Goal: Information Seeking & Learning: Check status

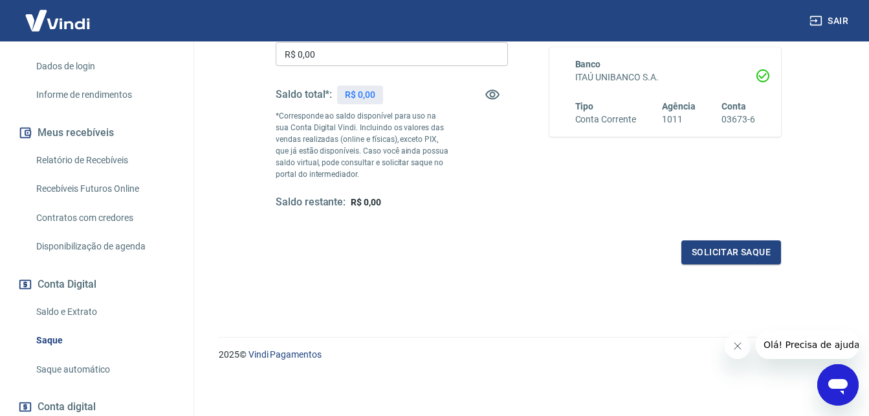
scroll to position [108, 0]
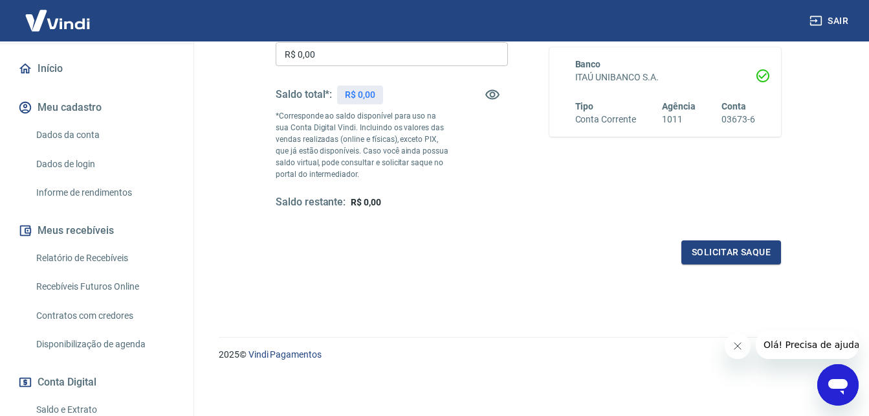
click at [104, 271] on link "Relatório de Recebíveis" at bounding box center [104, 258] width 147 height 27
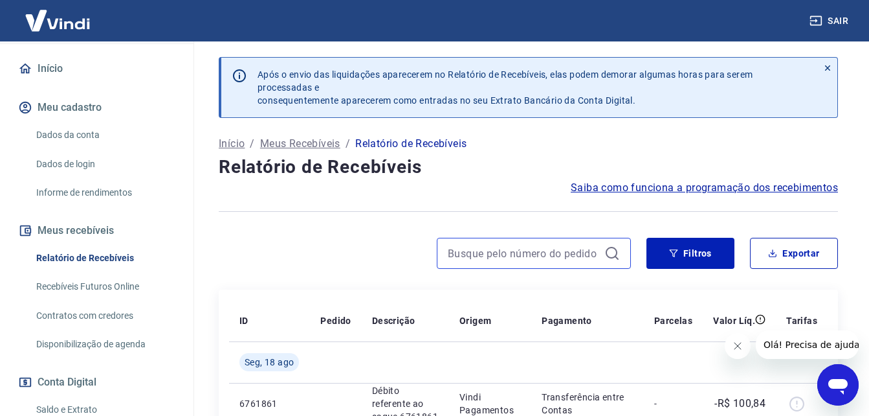
click at [502, 256] on input at bounding box center [523, 252] width 151 height 19
paste input "319,92"
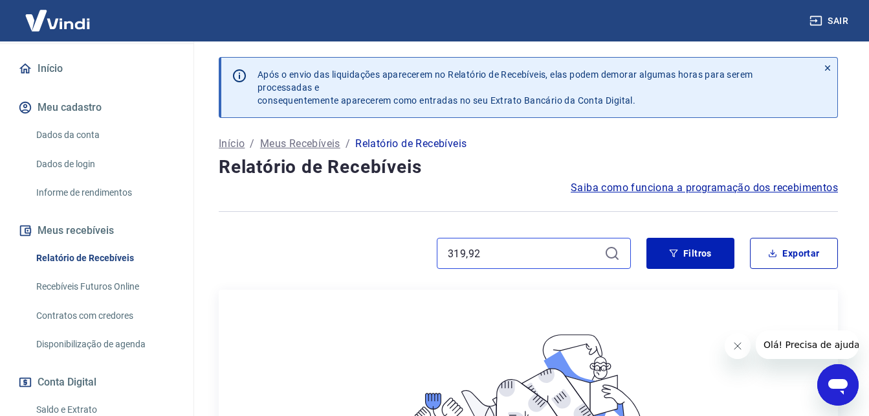
click at [527, 251] on input "319,92" at bounding box center [523, 252] width 151 height 19
paste input "1789"
type input "1789"
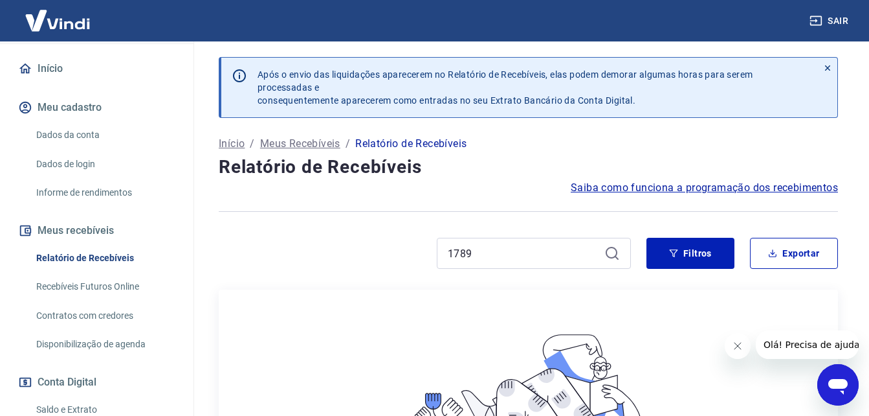
click at [615, 256] on icon at bounding box center [617, 258] width 4 height 4
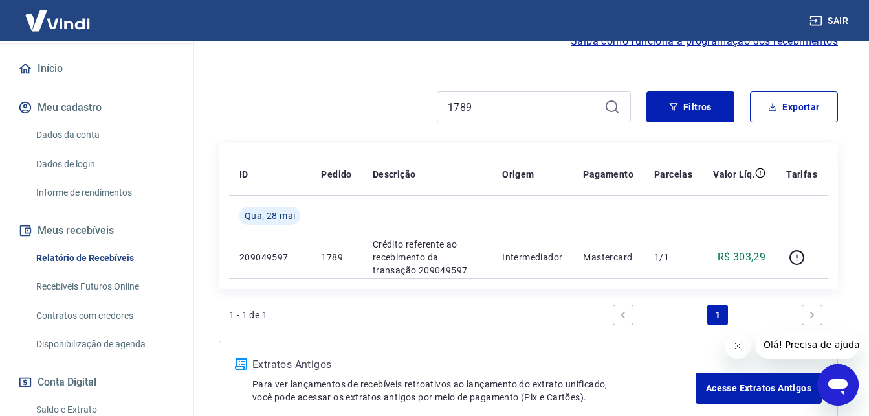
scroll to position [169, 0]
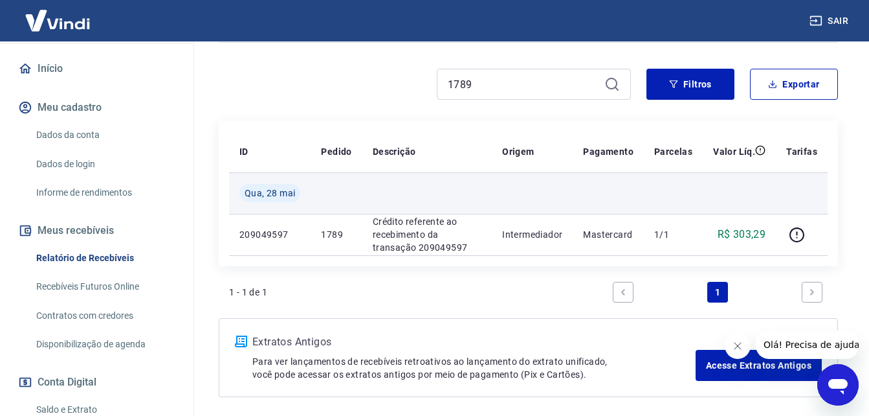
click at [271, 191] on span "Qua, 28 mai" at bounding box center [270, 192] width 50 height 13
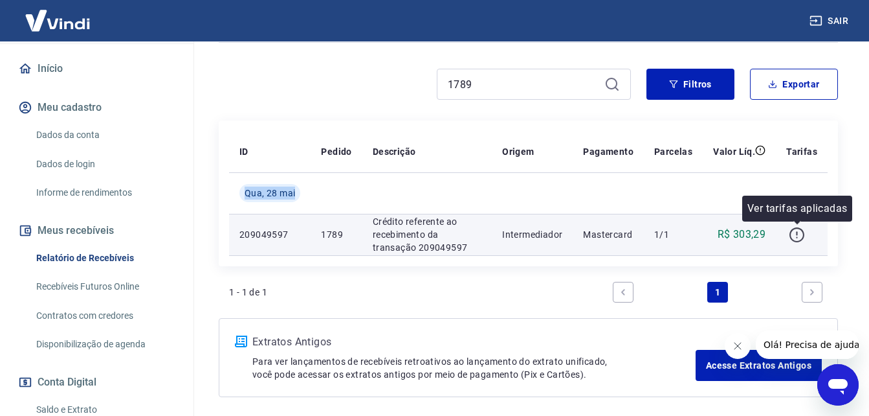
click at [797, 232] on icon "button" at bounding box center [797, 235] width 16 height 16
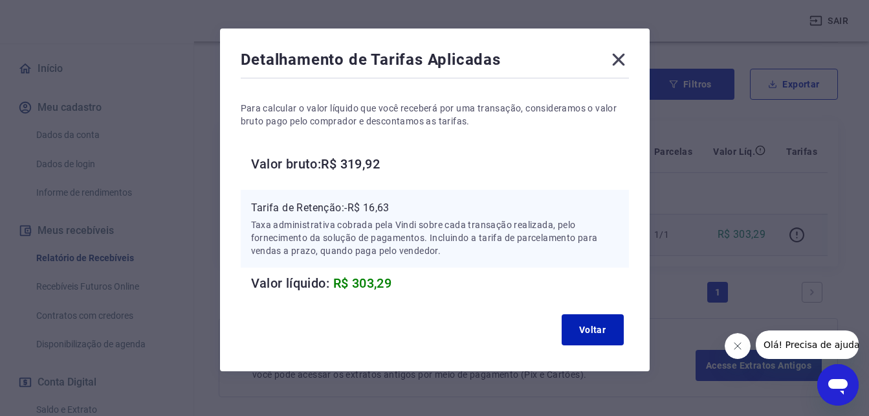
scroll to position [51, 0]
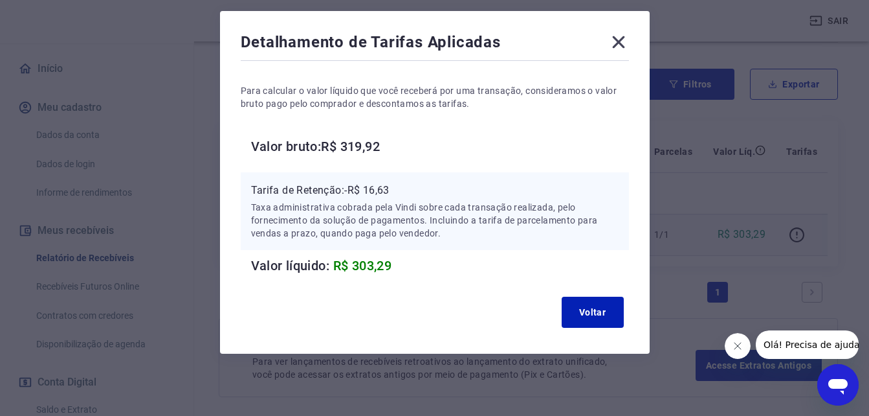
click at [383, 186] on p "Tarifa de Retenção: -R$ 16,63" at bounding box center [435, 191] width 368 height 16
drag, startPoint x: 383, startPoint y: 186, endPoint x: 370, endPoint y: 264, distance: 79.4
click at [370, 264] on span "R$ 303,29" at bounding box center [362, 266] width 59 height 16
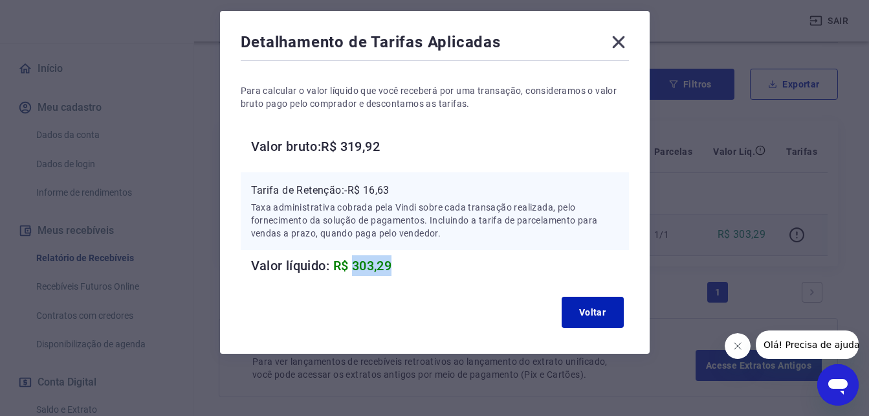
copy span "303,29"
click at [618, 45] on icon at bounding box center [619, 42] width 21 height 21
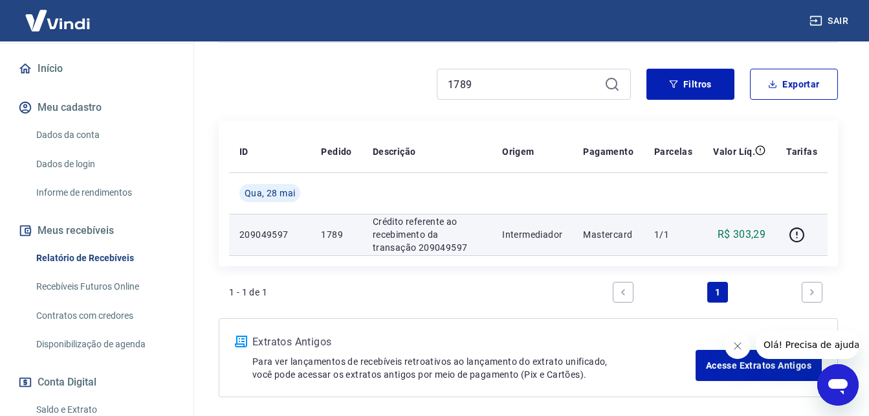
click at [334, 233] on p "1789" at bounding box center [336, 234] width 30 height 13
copy p "1789"
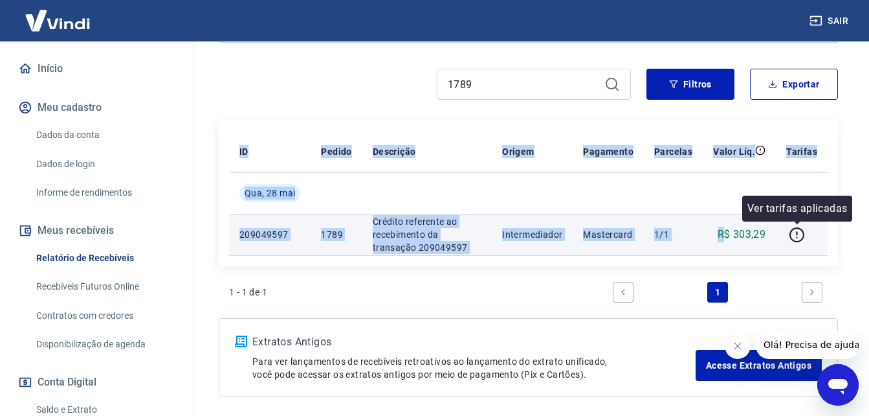
drag, startPoint x: 767, startPoint y: 230, endPoint x: 724, endPoint y: 222, distance: 43.4
click at [724, 222] on tr "209049597 1789 Crédito referente ao recebimento da transação 209049597 Intermed…" at bounding box center [528, 234] width 599 height 41
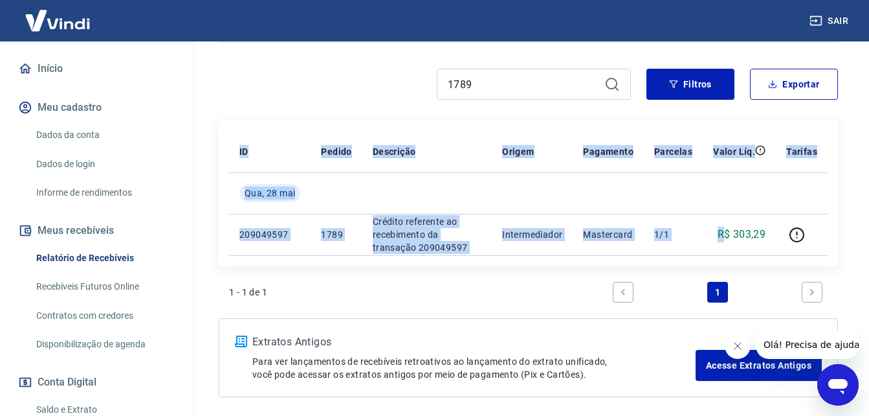
drag, startPoint x: 724, startPoint y: 222, endPoint x: 836, endPoint y: 234, distance: 112.6
click at [836, 234] on div "ID Pedido Descrição Origem Pagamento Parcelas Valor Líq. Tarifas Qua, 28 mai 20…" at bounding box center [529, 193] width 620 height 146
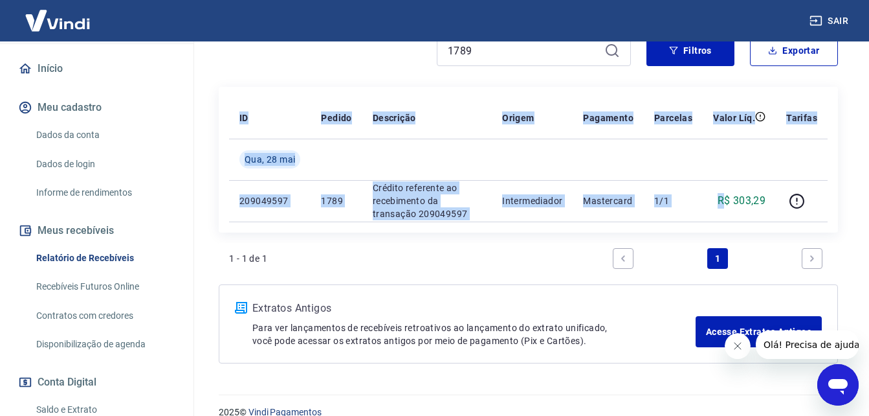
scroll to position [221, 0]
